Goal: Task Accomplishment & Management: Manage account settings

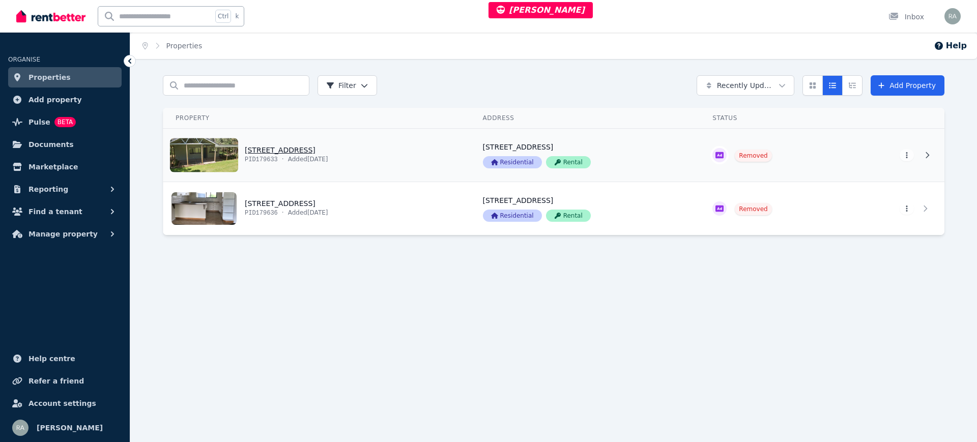
click at [404, 160] on link "View property details" at bounding box center [316, 155] width 307 height 53
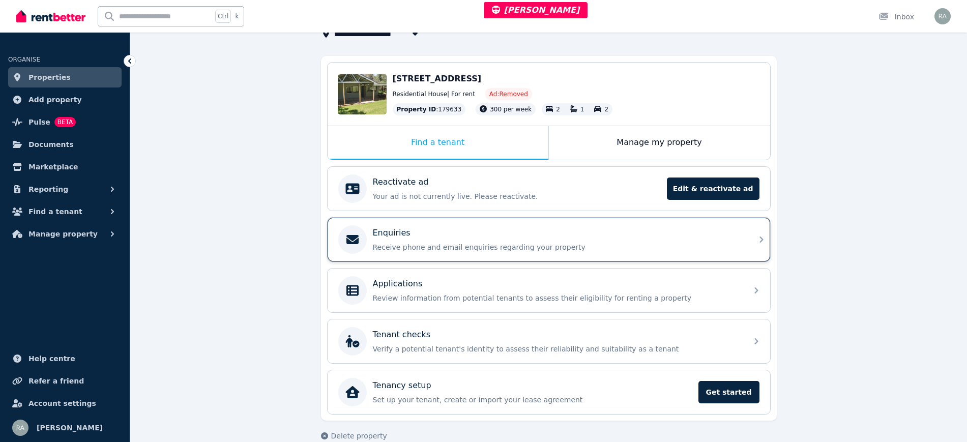
scroll to position [91, 0]
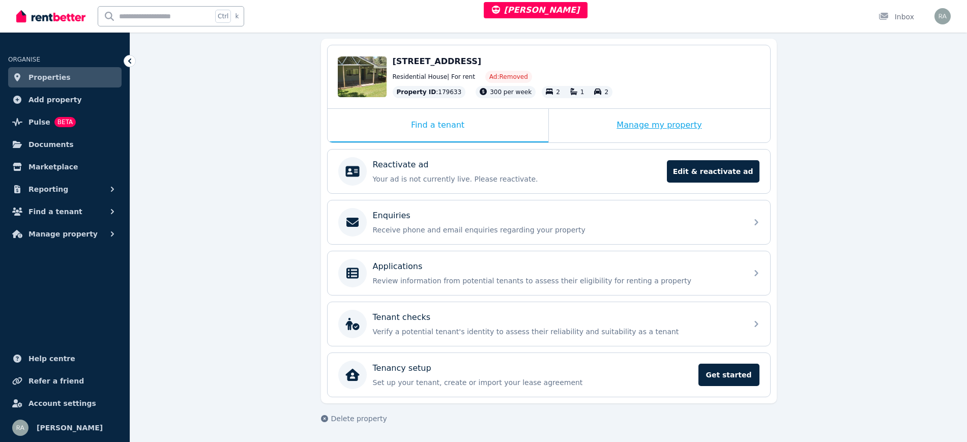
click at [565, 114] on div "Manage my property" at bounding box center [659, 126] width 221 height 34
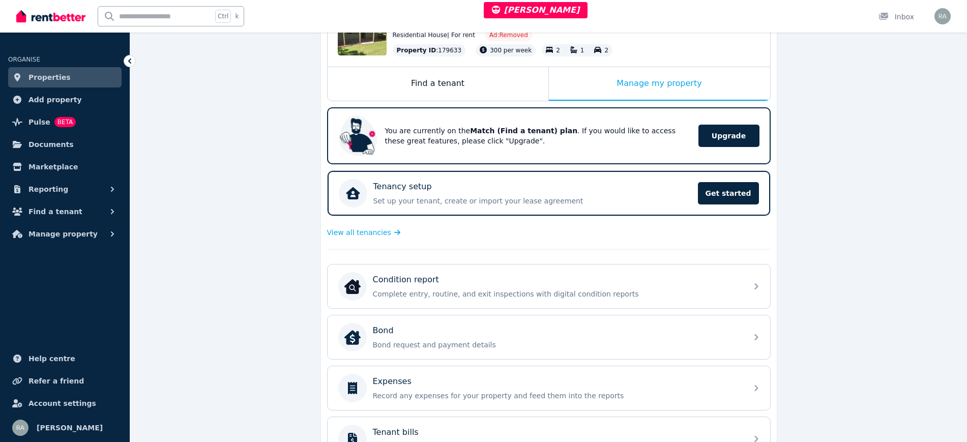
scroll to position [218, 0]
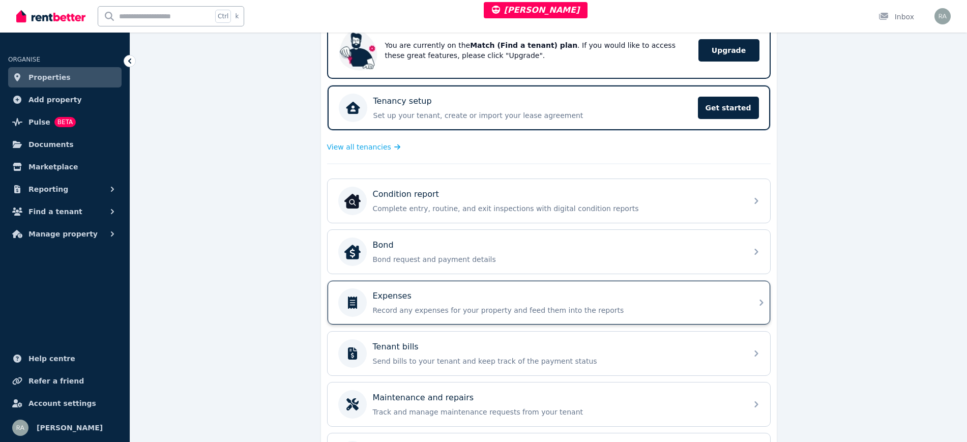
click at [408, 304] on div "Expenses Record any expenses for your property and feed them into the reports" at bounding box center [557, 302] width 368 height 25
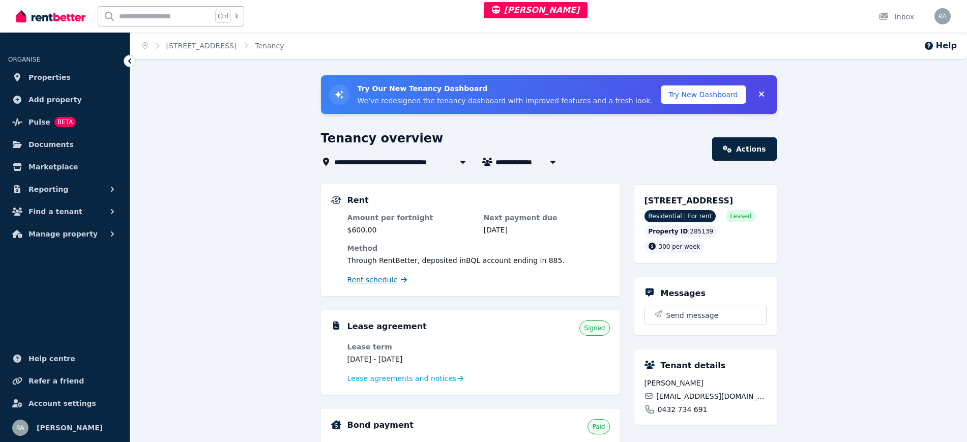
click at [385, 282] on span "Rent schedule" at bounding box center [372, 280] width 50 height 10
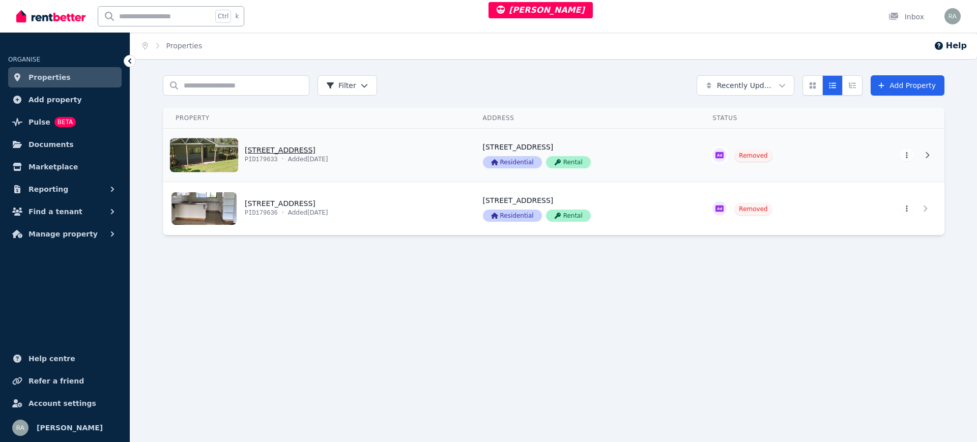
click at [372, 149] on link "View property details" at bounding box center [316, 155] width 307 height 53
